Goal: Transaction & Acquisition: Purchase product/service

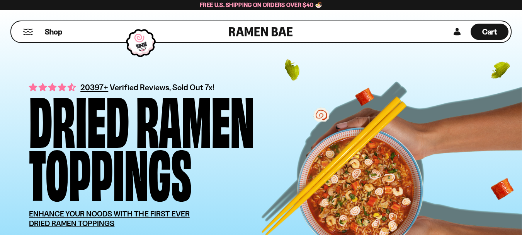
scroll to position [39, 0]
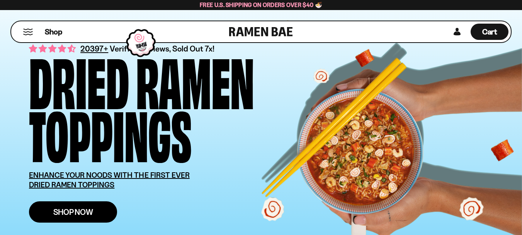
click at [79, 214] on span "Shop Now" at bounding box center [73, 212] width 40 height 8
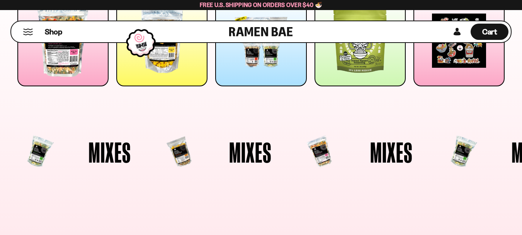
scroll to position [39, 0]
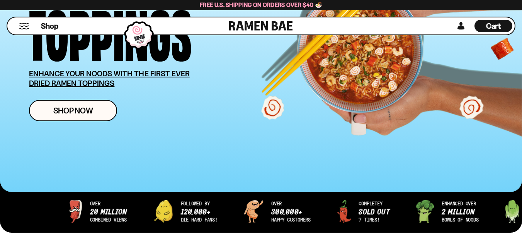
scroll to position [155, 0]
